Goal: Navigation & Orientation: Find specific page/section

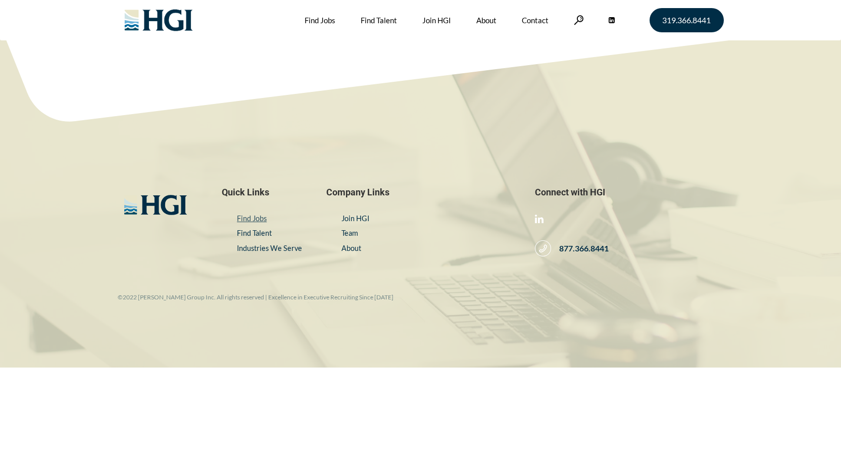
click at [252, 221] on link "Find Jobs" at bounding box center [252, 218] width 30 height 9
click at [263, 217] on link "Find Jobs" at bounding box center [252, 218] width 30 height 9
click at [321, 17] on link "Find Jobs" at bounding box center [320, 20] width 31 height 40
